Goal: Find specific page/section

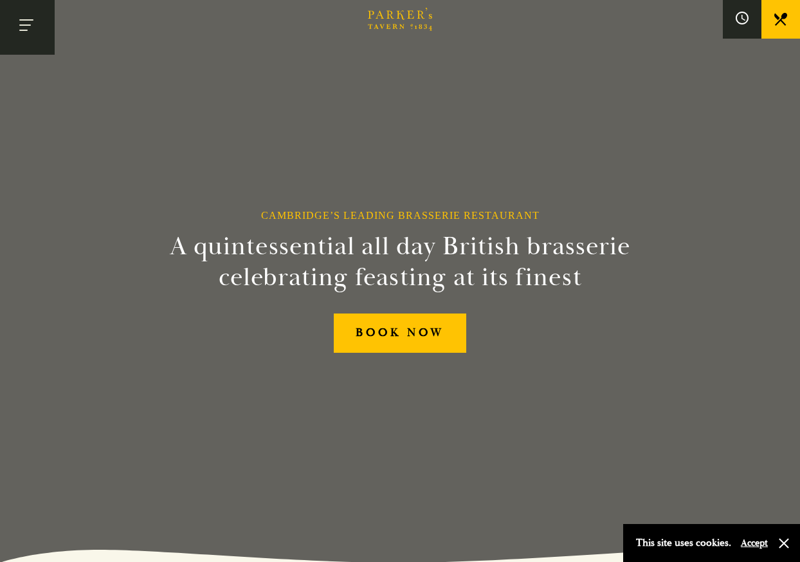
click at [27, 37] on button "Toggle navigation" at bounding box center [27, 27] width 55 height 55
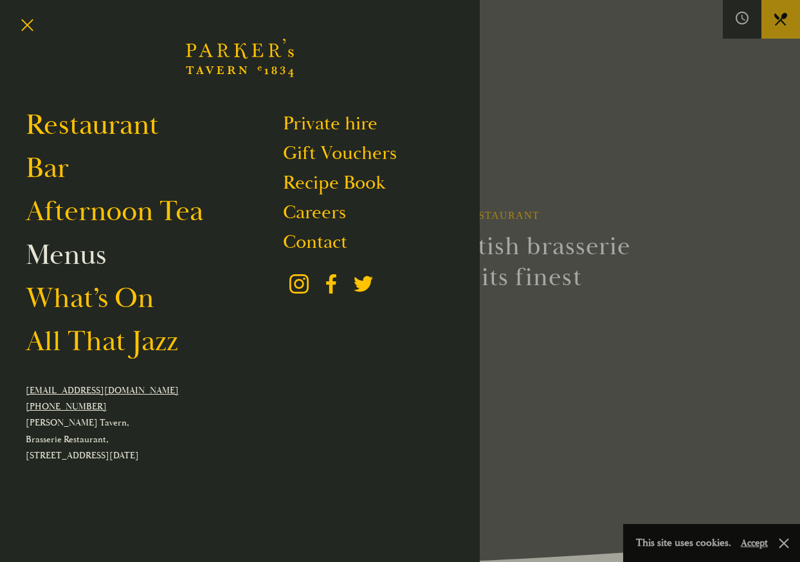
click at [88, 254] on link "Menus" at bounding box center [66, 255] width 80 height 36
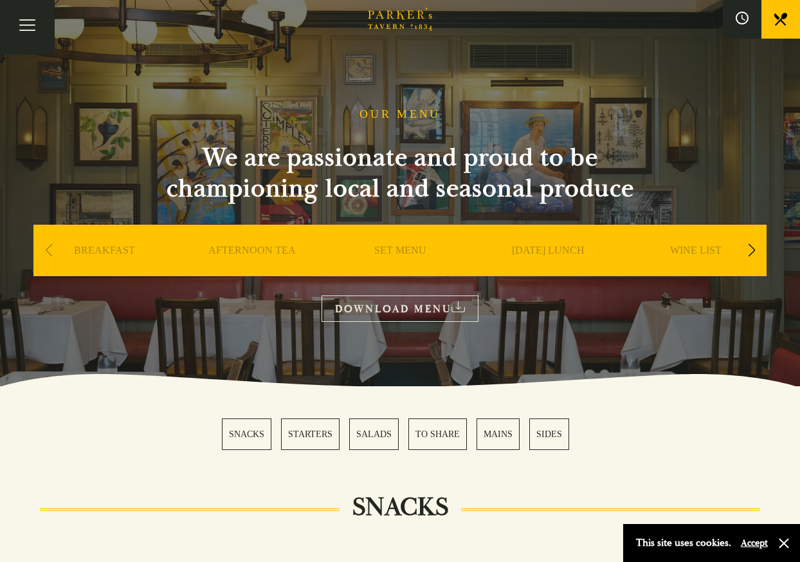
click at [107, 246] on link "BREAKFAST" at bounding box center [104, 269] width 61 height 51
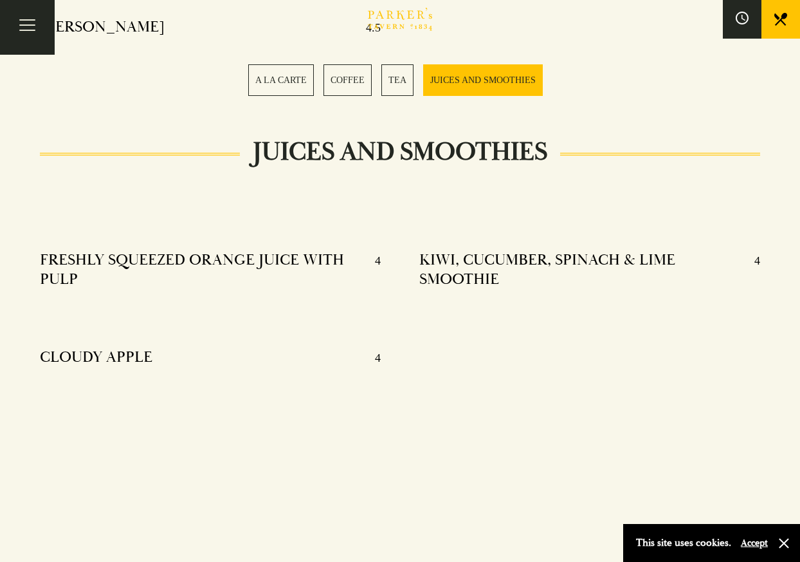
scroll to position [1810, 0]
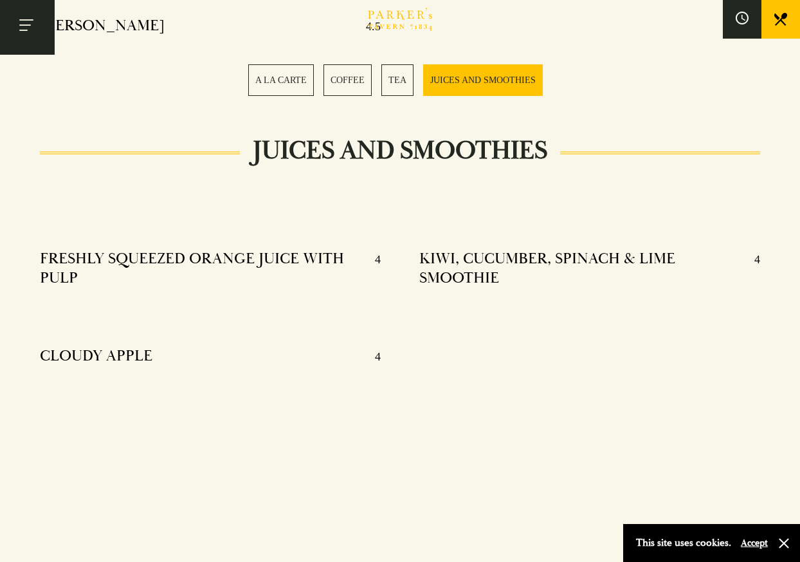
click at [35, 26] on button "Toggle navigation" at bounding box center [27, 27] width 55 height 55
